Goal: Transaction & Acquisition: Purchase product/service

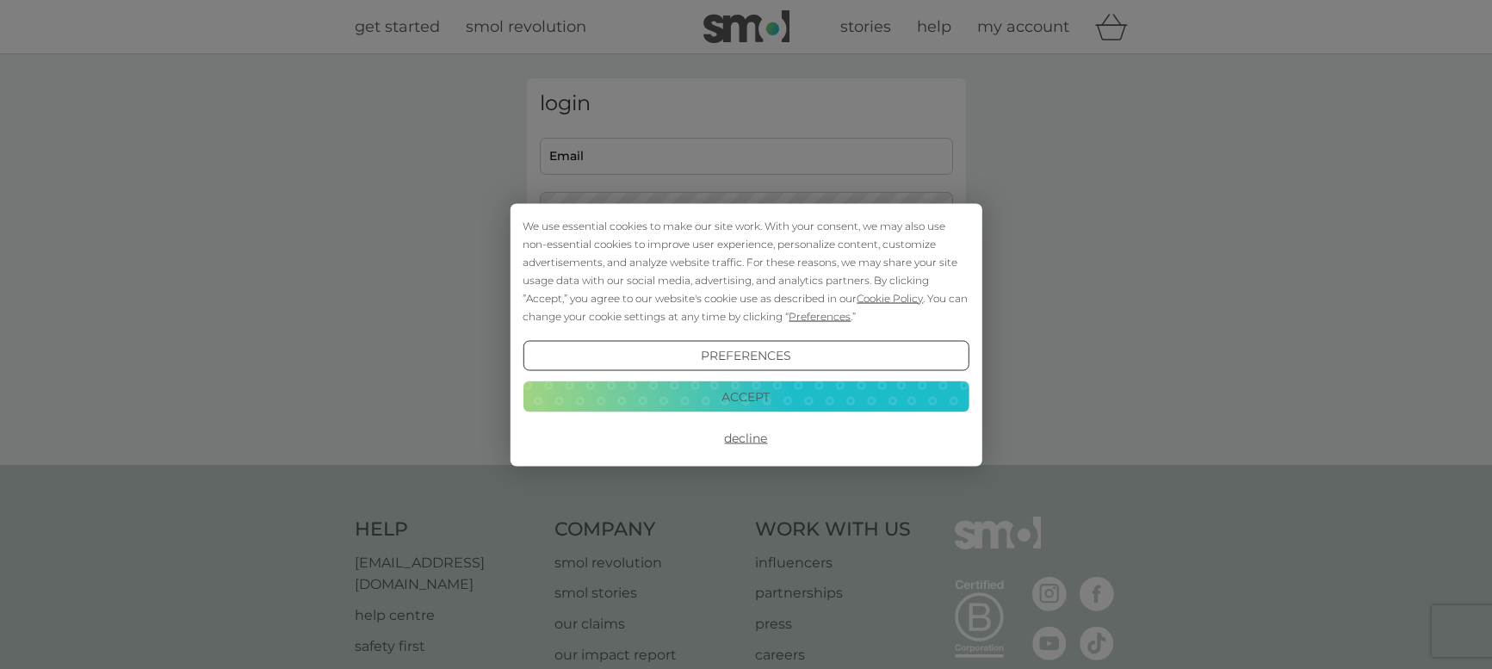
click at [789, 404] on button "Accept" at bounding box center [745, 396] width 446 height 31
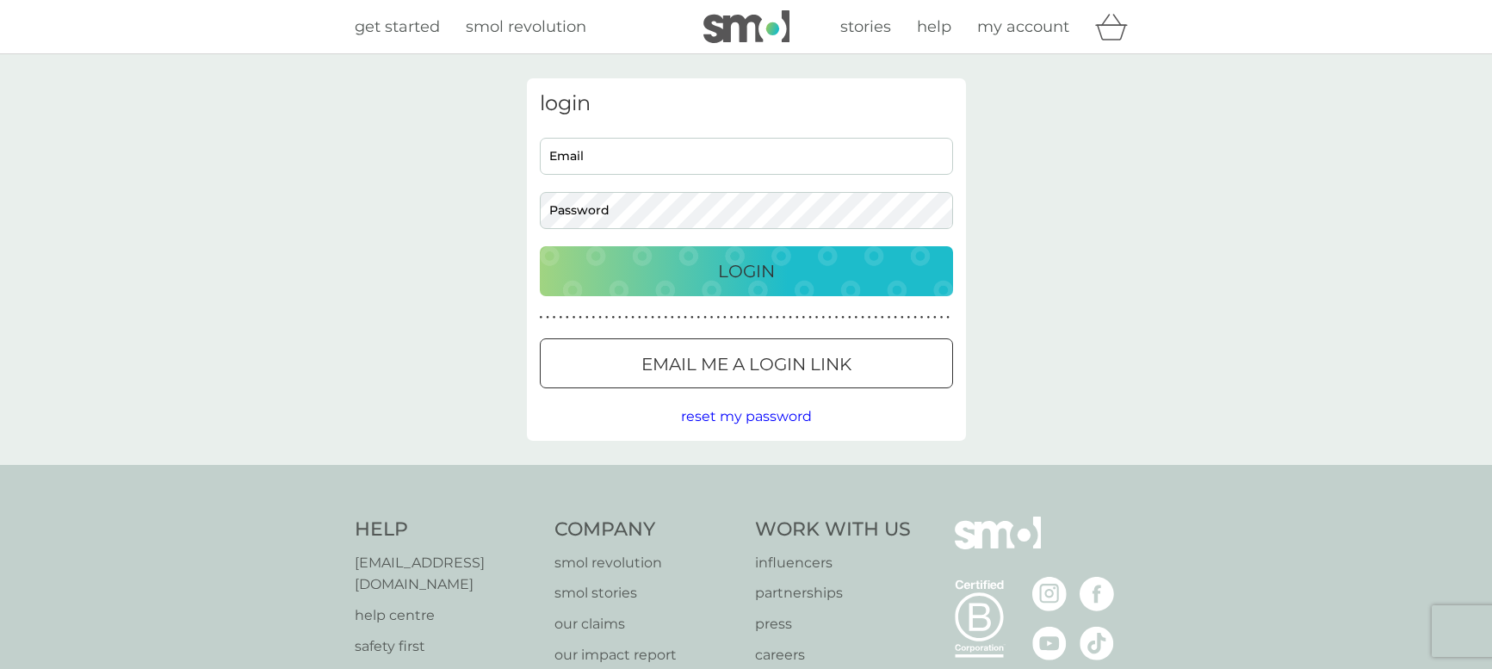
click at [670, 165] on input "Email" at bounding box center [746, 156] width 413 height 37
click at [655, 159] on input "Email" at bounding box center [746, 156] width 413 height 37
type input "[PERSON_NAME][EMAIL_ADDRESS][DOMAIN_NAME]"
click at [726, 277] on p "Login" at bounding box center [746, 271] width 57 height 28
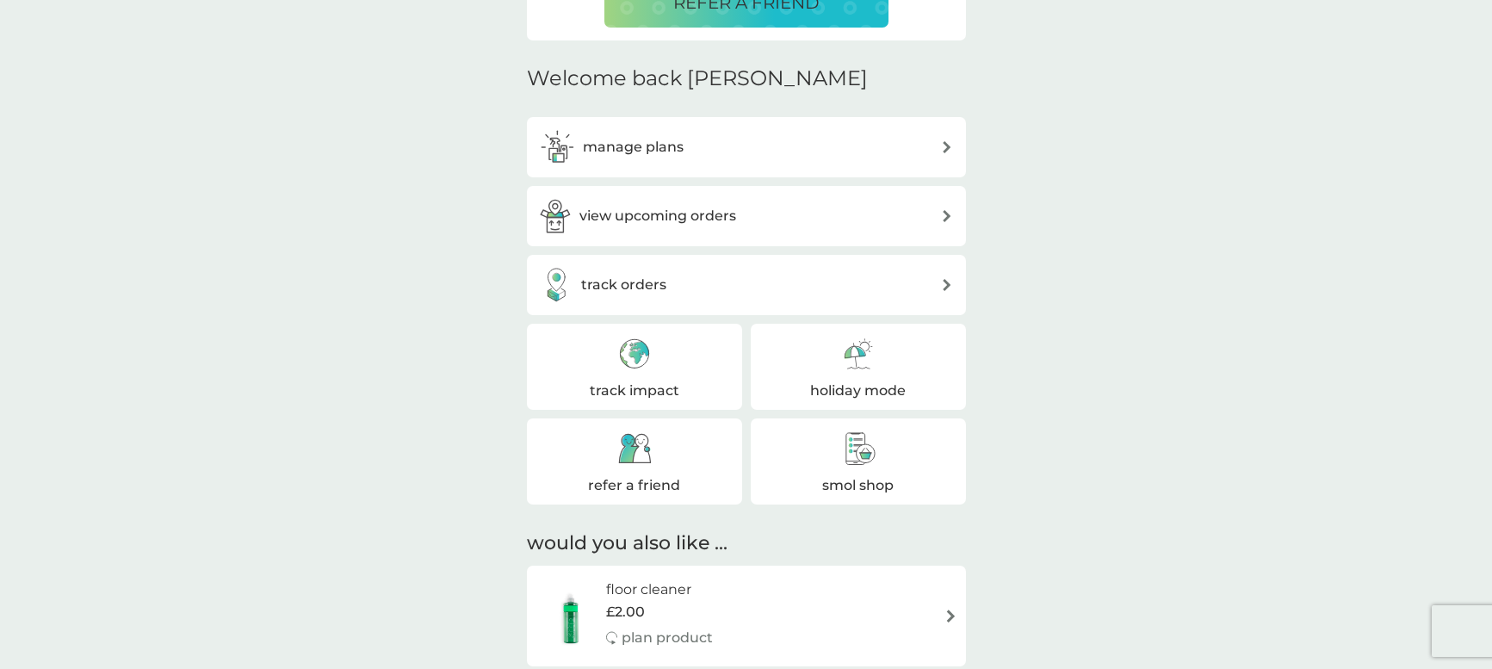
scroll to position [430, 0]
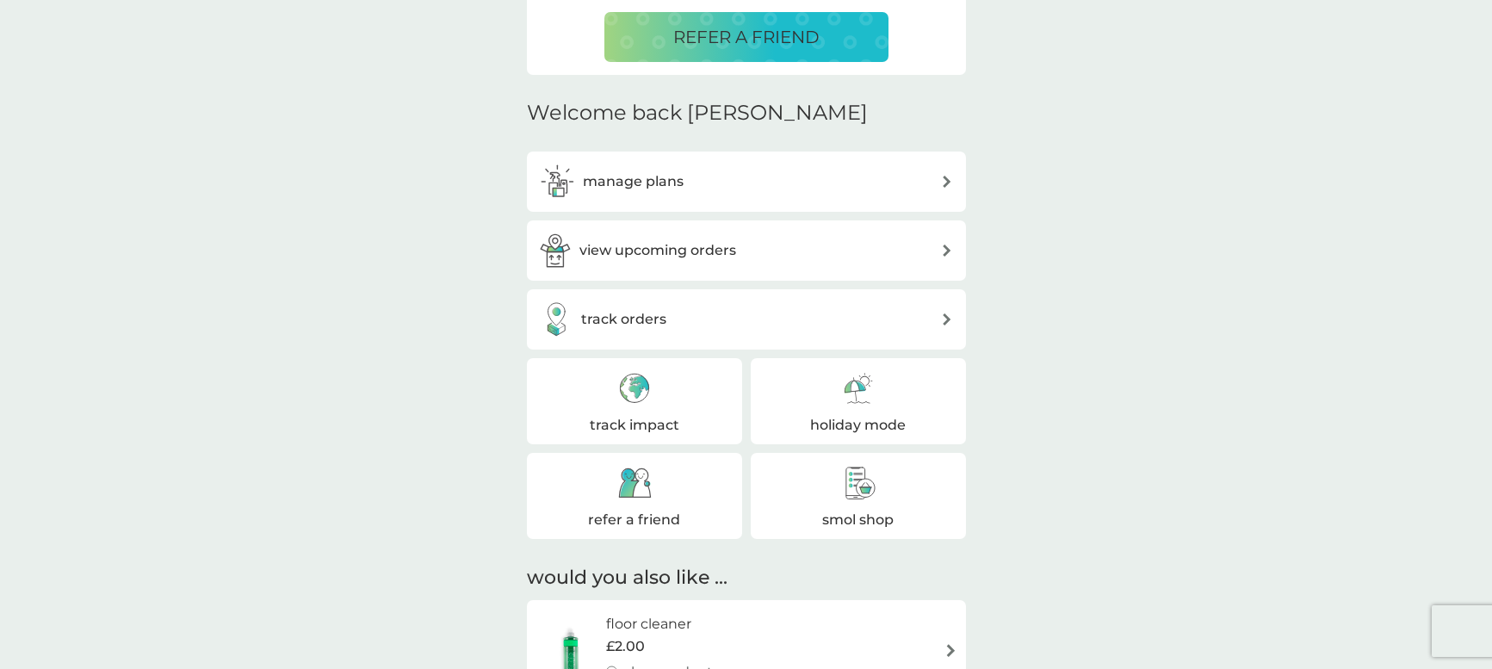
click at [843, 479] on img at bounding box center [858, 483] width 34 height 34
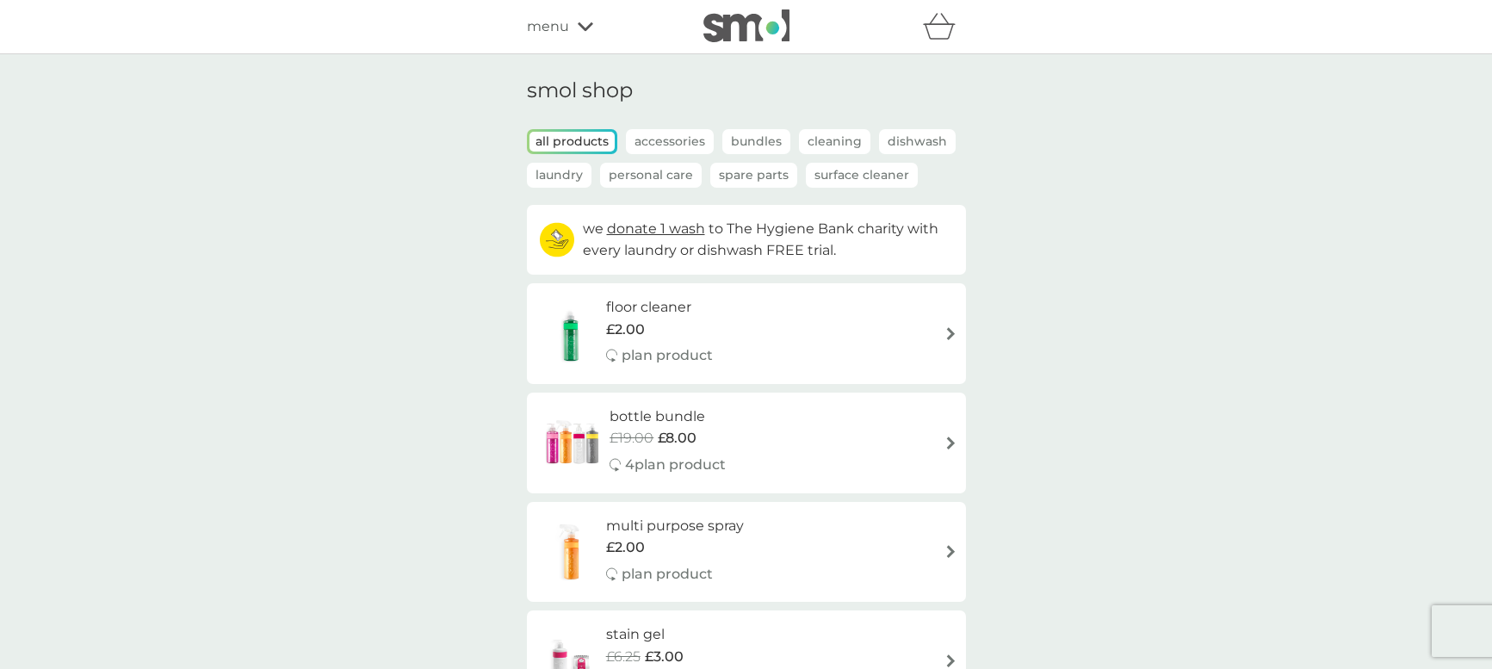
click at [726, 30] on img at bounding box center [746, 25] width 86 height 33
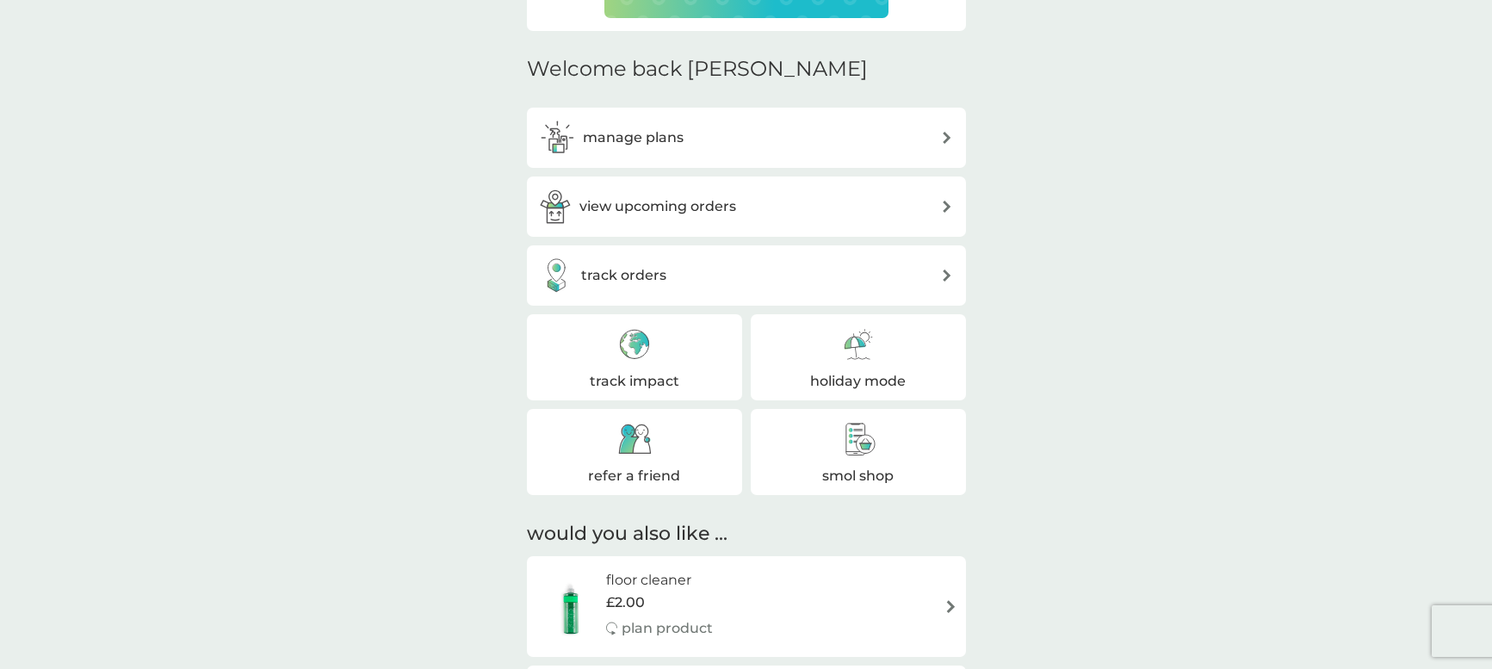
scroll to position [430, 0]
